Goal: Find specific page/section: Find specific page/section

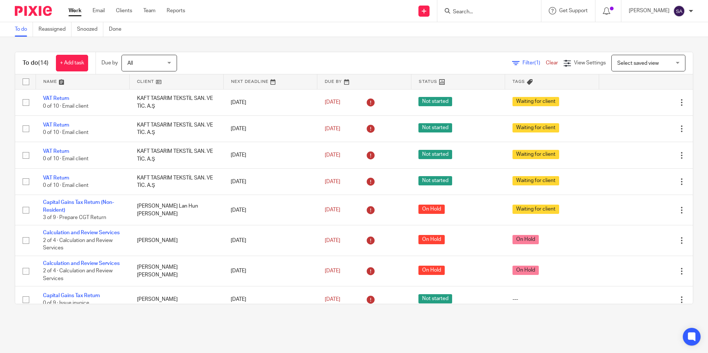
scroll to position [203, 0]
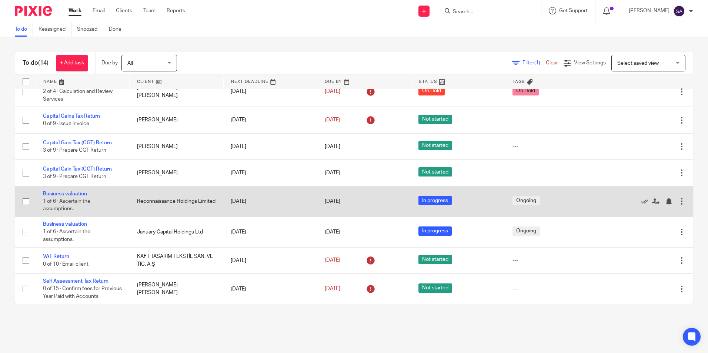
click at [66, 191] on link "Business valuation" at bounding box center [65, 193] width 44 height 5
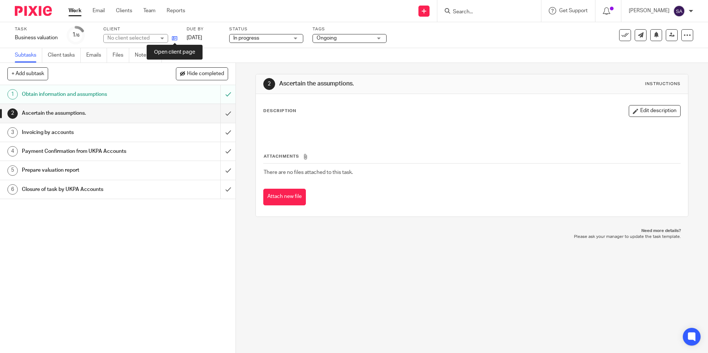
click at [175, 38] on icon at bounding box center [175, 39] width 6 height 6
drag, startPoint x: 78, startPoint y: 12, endPoint x: 442, endPoint y: 124, distance: 380.5
click at [78, 12] on link "Work" at bounding box center [75, 10] width 13 height 7
